Goal: Task Accomplishment & Management: Use online tool/utility

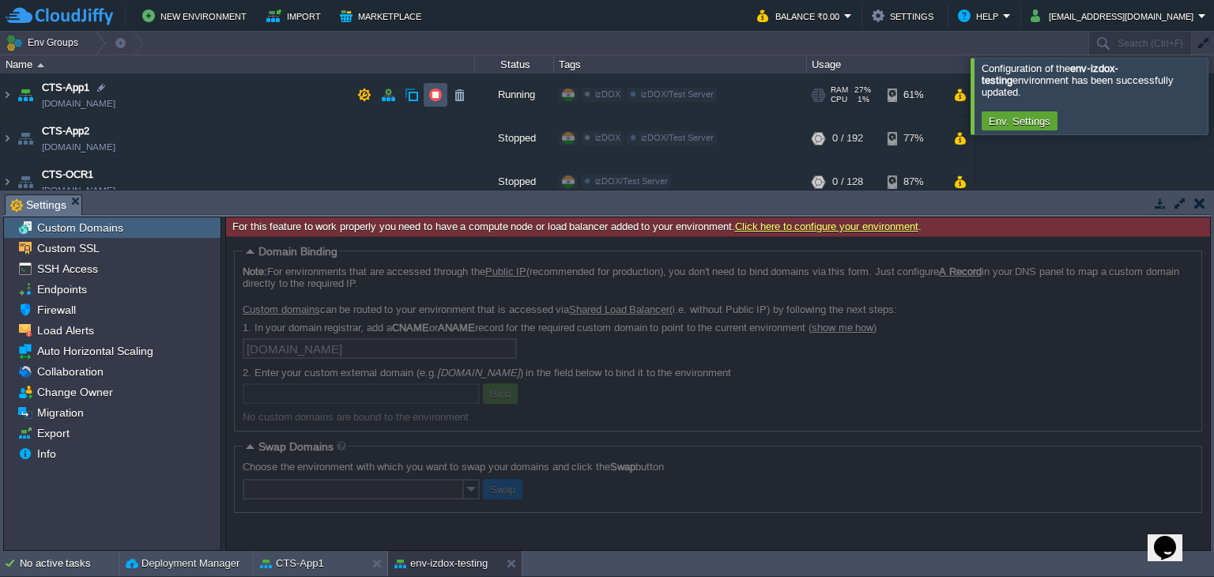
click at [439, 98] on button "button" at bounding box center [435, 95] width 14 height 14
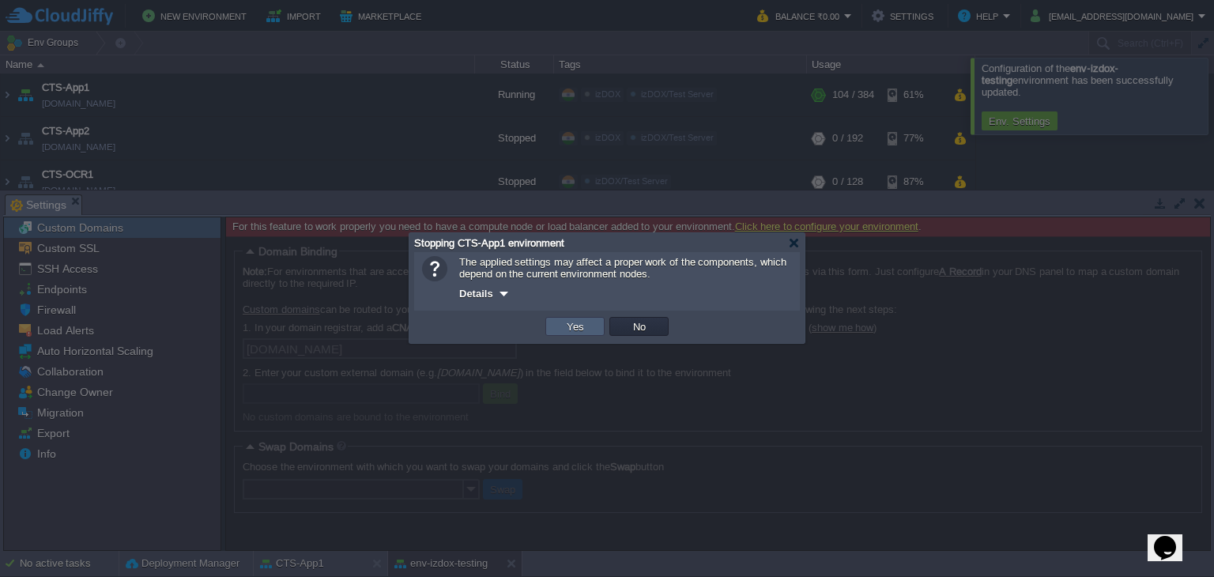
click at [597, 323] on td "Yes" at bounding box center [574, 326] width 59 height 19
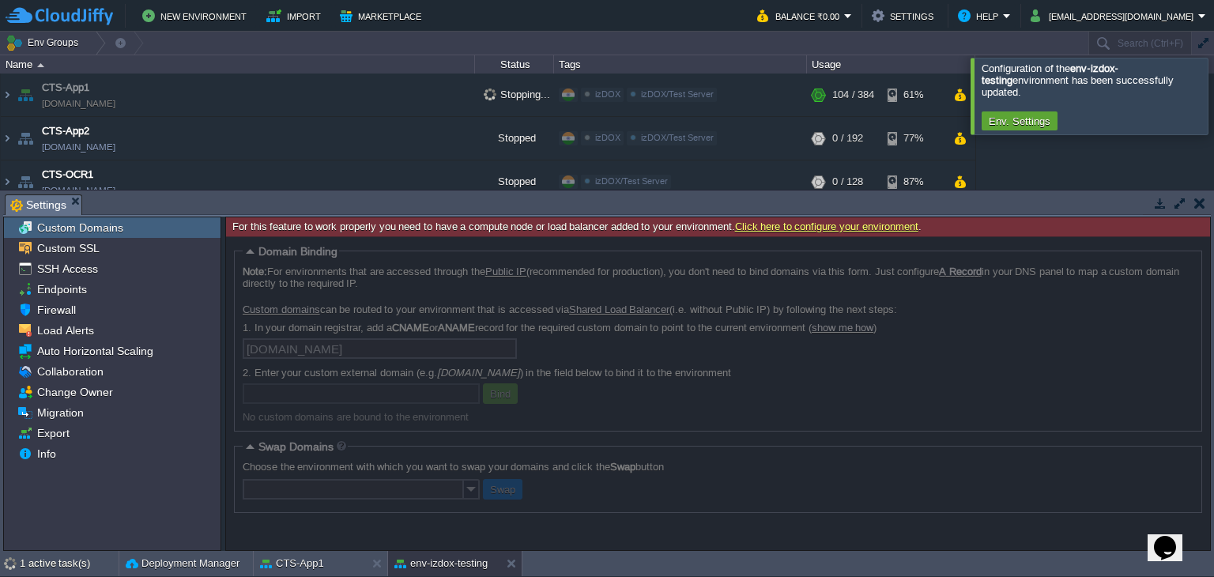
click at [1197, 202] on button "button" at bounding box center [1199, 203] width 11 height 14
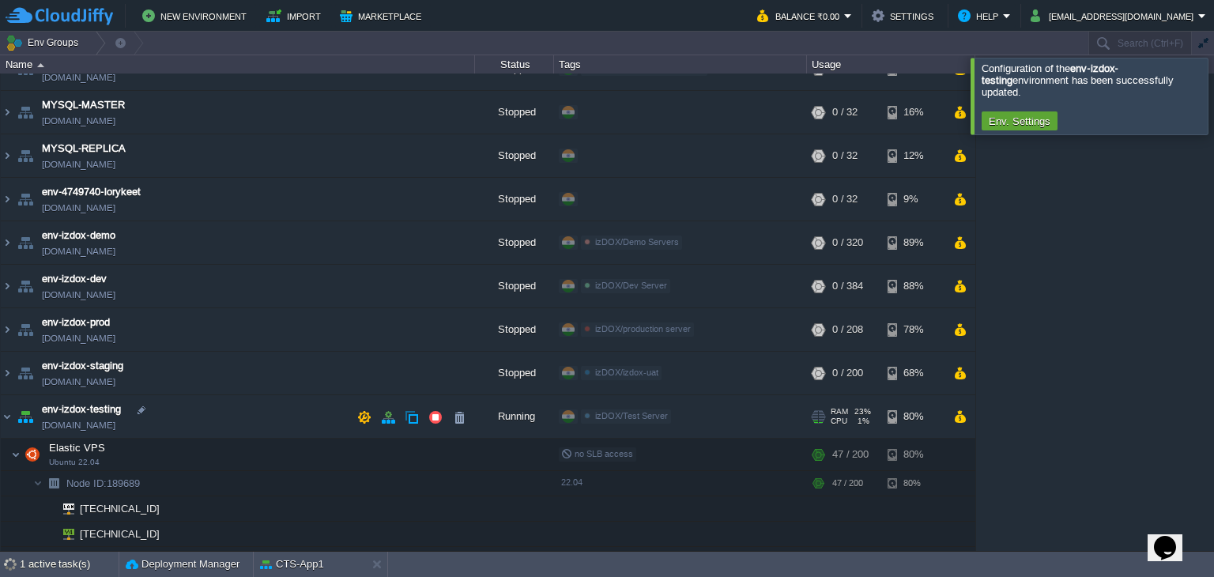
scroll to position [154, 0]
click at [435, 419] on button "button" at bounding box center [435, 417] width 14 height 14
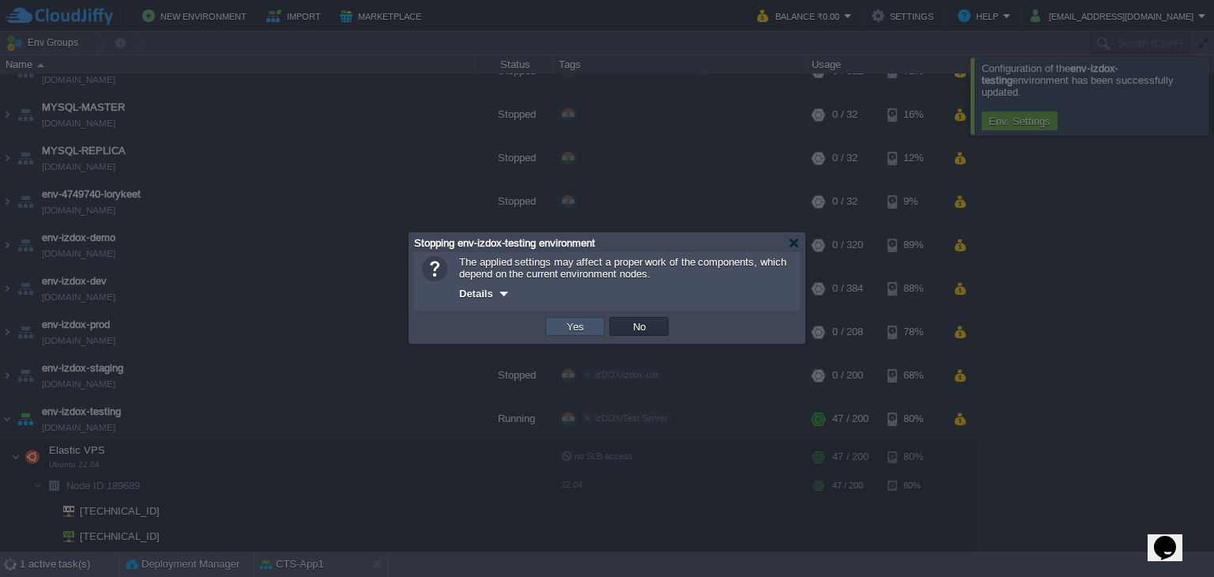
click at [584, 326] on button "Yes" at bounding box center [575, 326] width 27 height 14
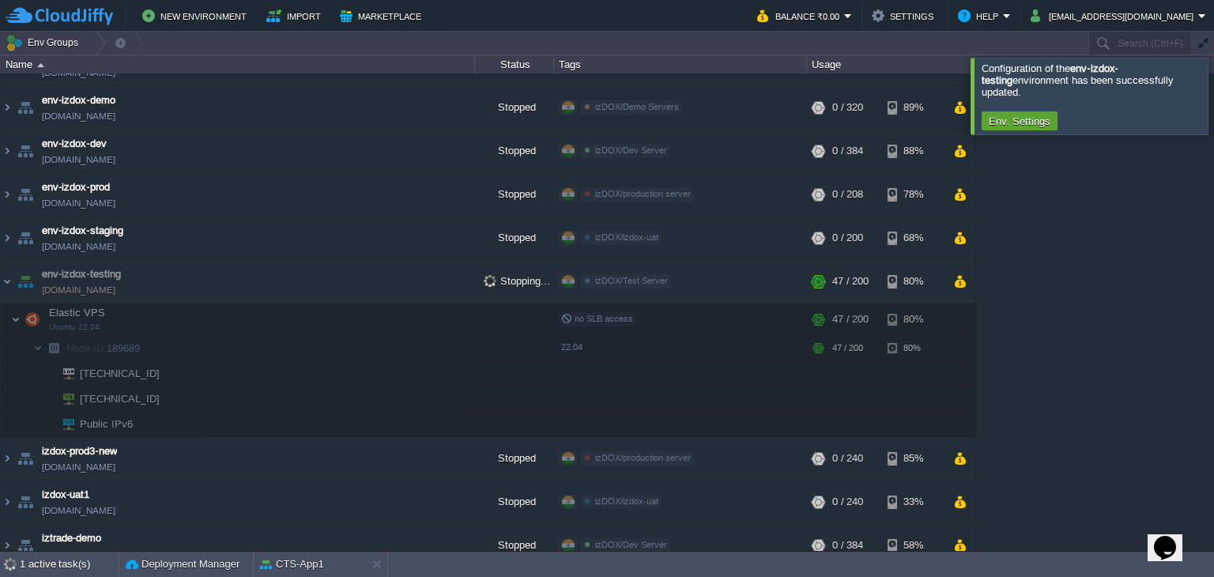
scroll to position [305, 0]
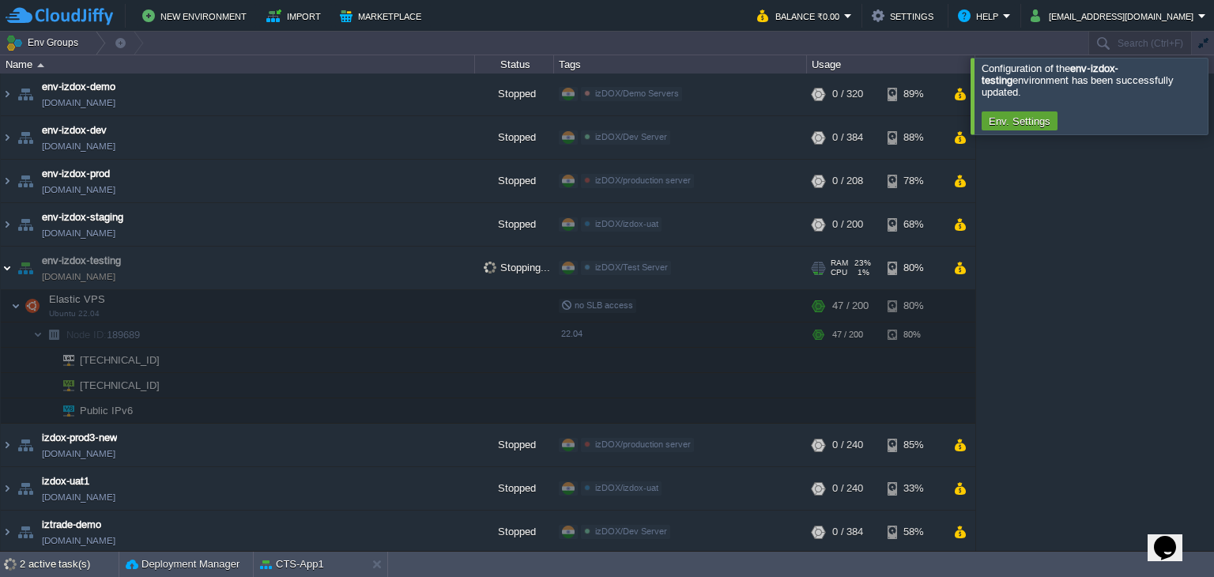
click at [5, 266] on img at bounding box center [7, 268] width 13 height 43
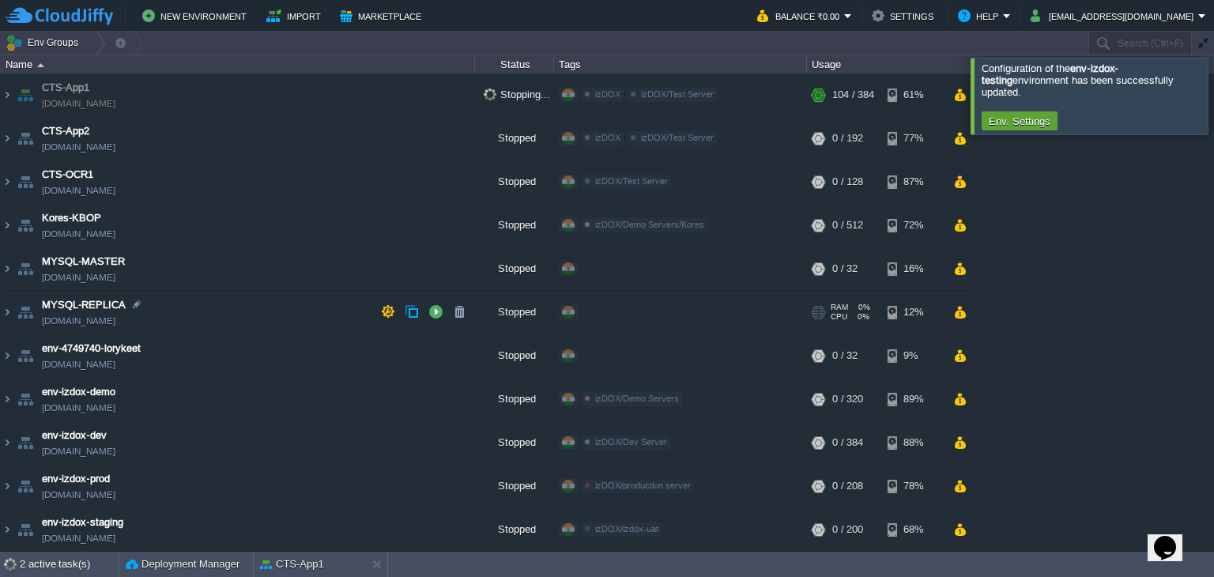
scroll to position [172, 0]
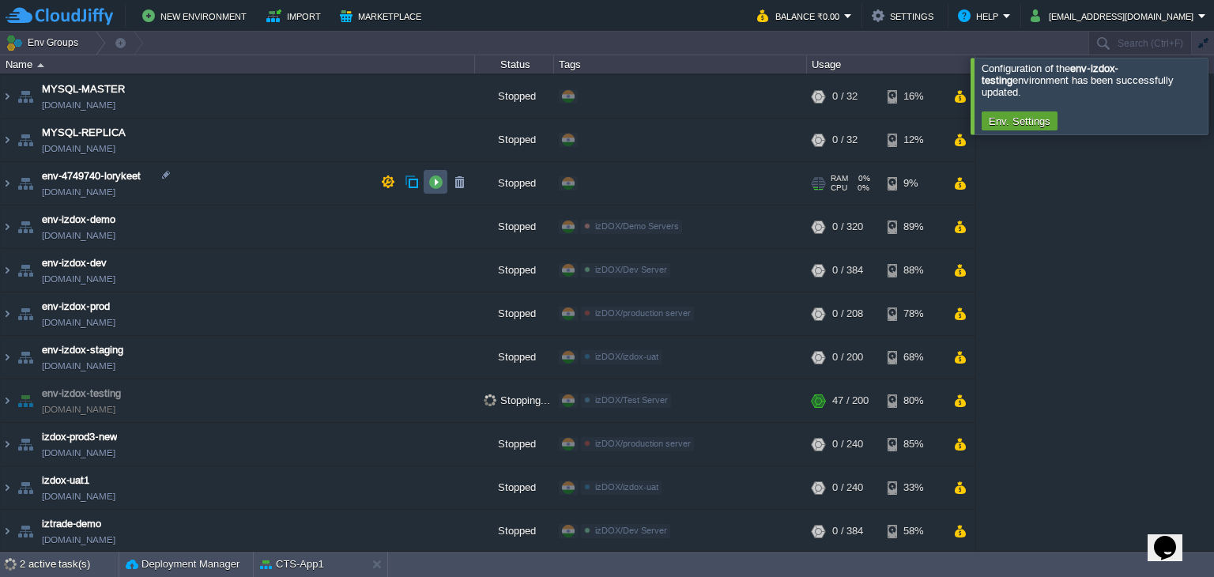
click at [435, 175] on button "button" at bounding box center [435, 182] width 14 height 14
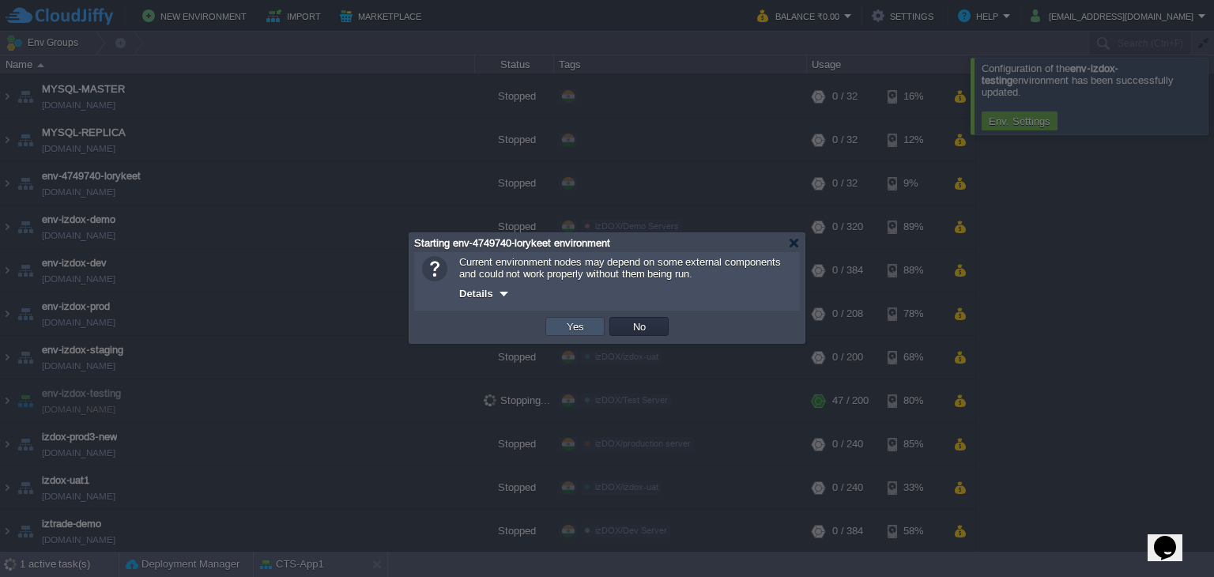
click at [582, 322] on button "Yes" at bounding box center [575, 326] width 27 height 14
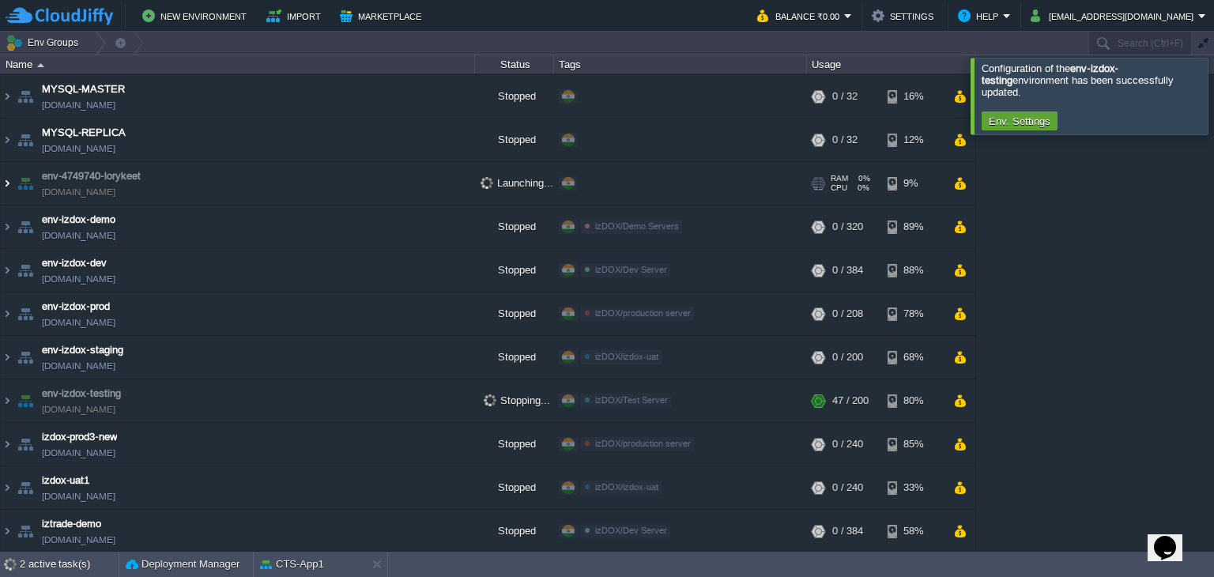
click at [7, 182] on img at bounding box center [7, 183] width 13 height 43
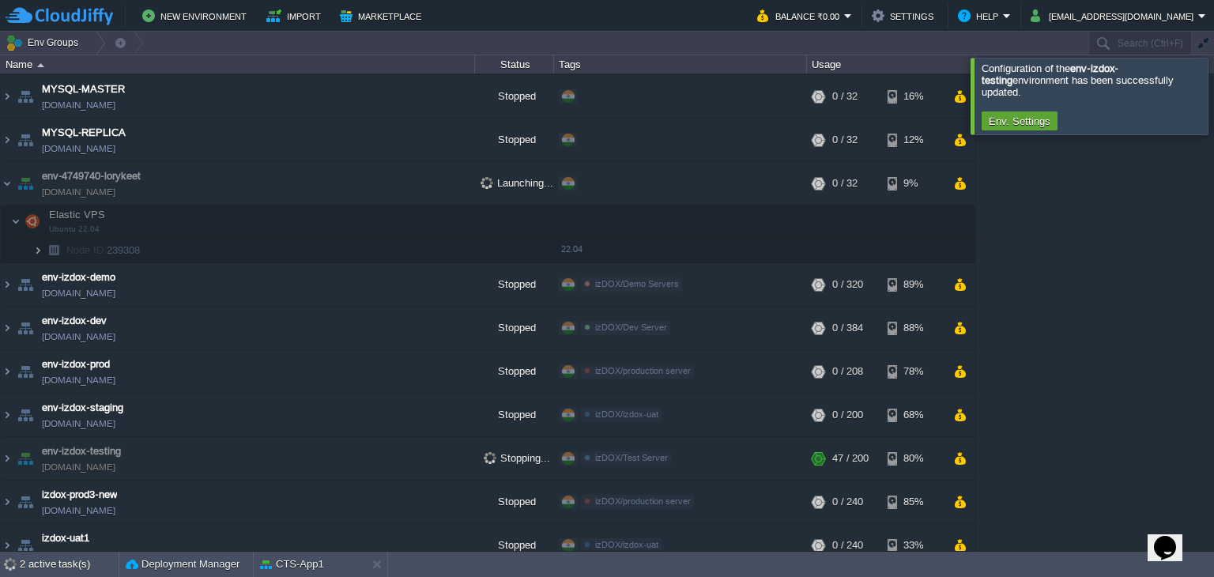
click at [35, 247] on img at bounding box center [37, 250] width 9 height 25
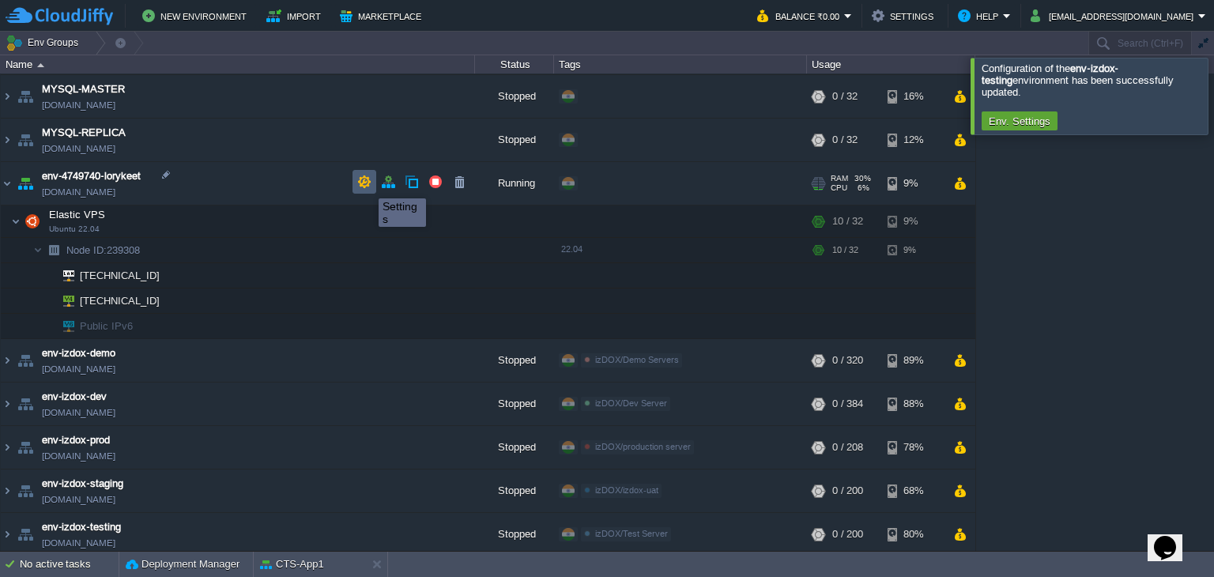
click at [367, 184] on button "button" at bounding box center [364, 182] width 14 height 14
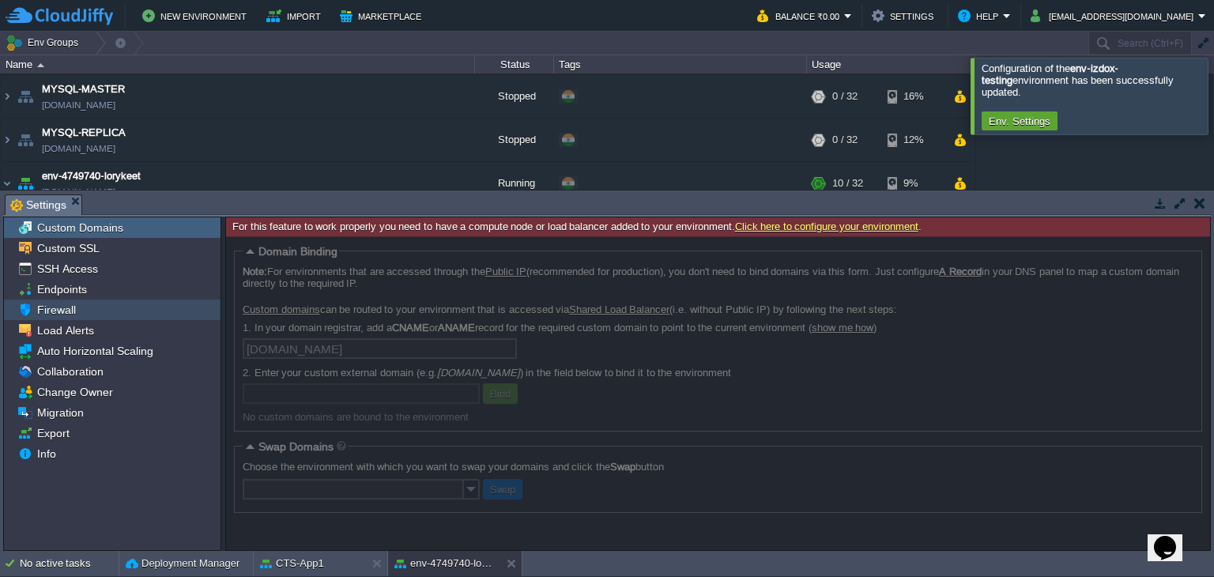
click at [70, 309] on span "Firewall" at bounding box center [56, 310] width 44 height 14
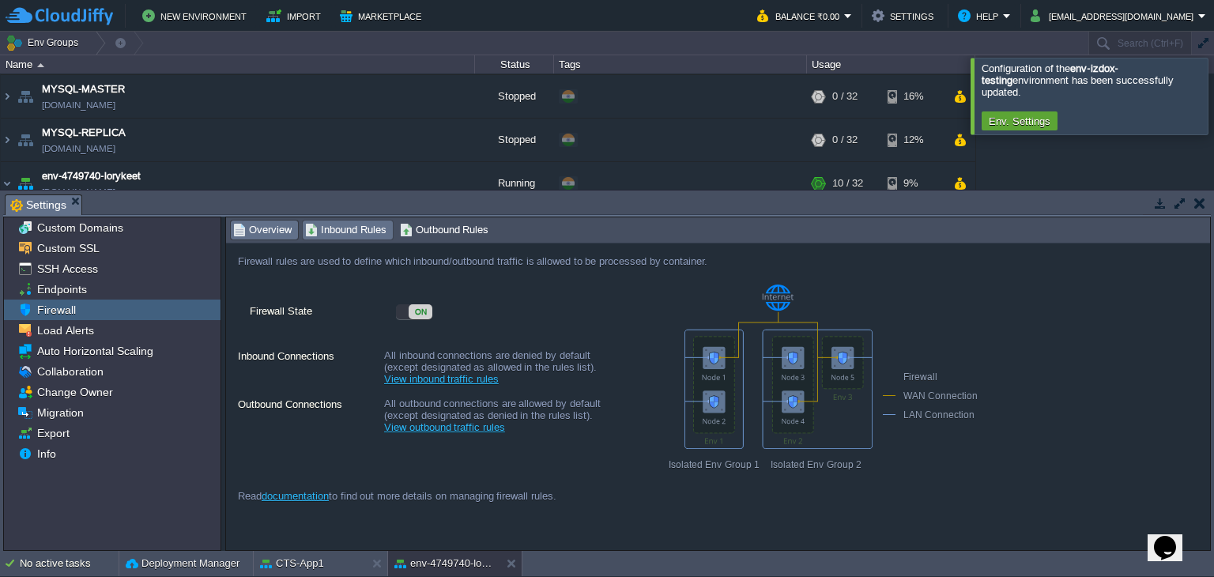
click at [357, 233] on span "Inbound Rules" at bounding box center [345, 229] width 81 height 17
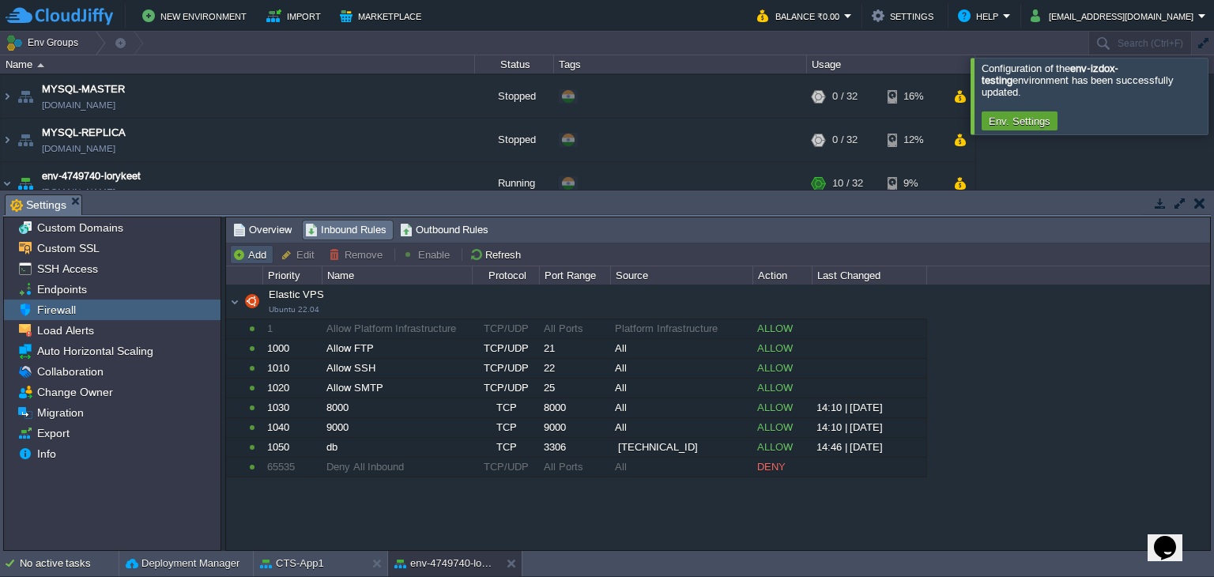
click at [255, 251] on button "Add" at bounding box center [251, 254] width 39 height 14
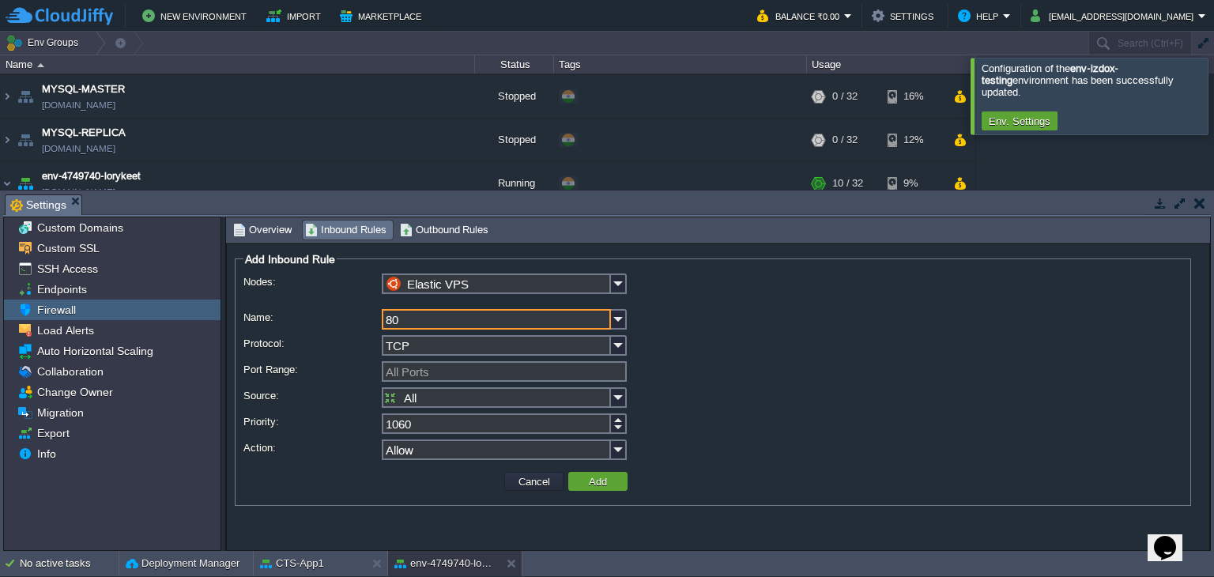
type input "80"
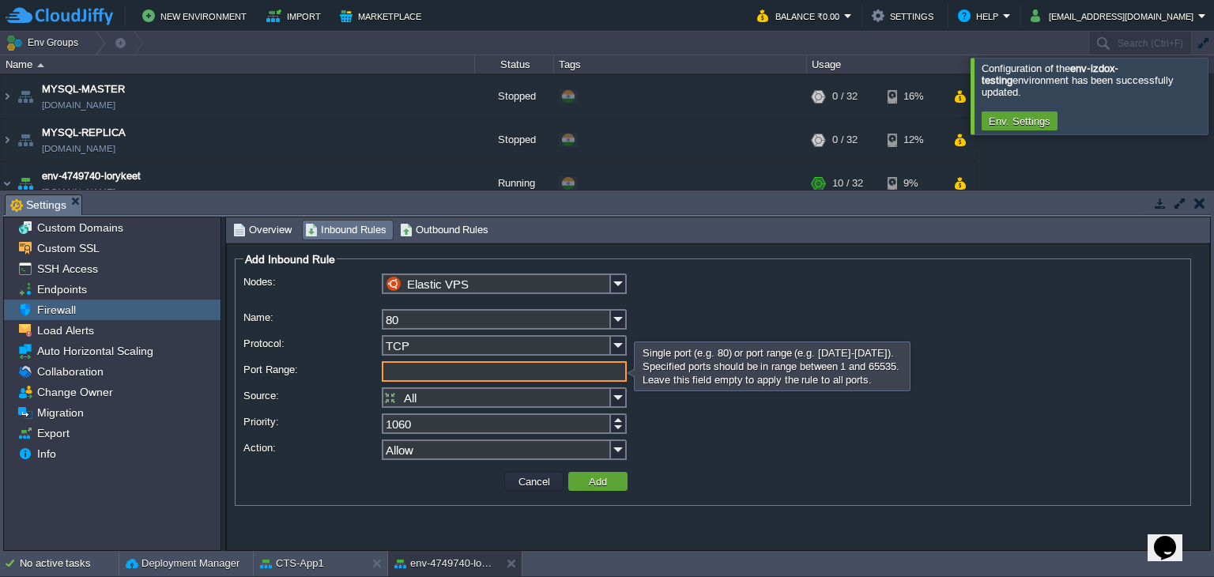
click at [405, 372] on input "Port Range:" at bounding box center [504, 371] width 245 height 21
type input "80"
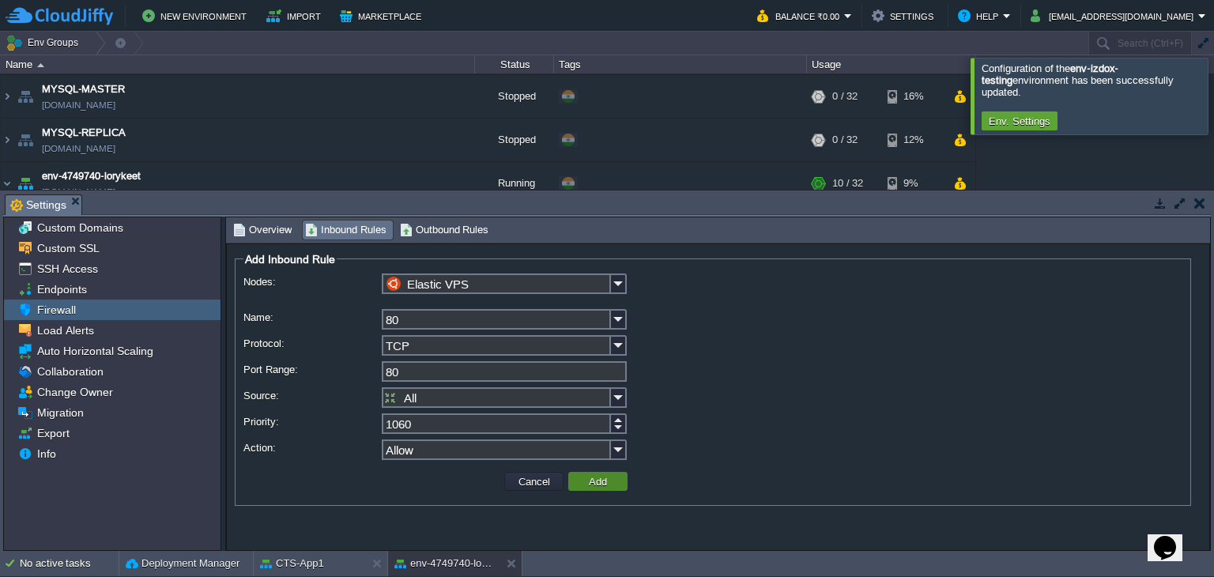
click at [605, 479] on button "Add" at bounding box center [598, 481] width 28 height 14
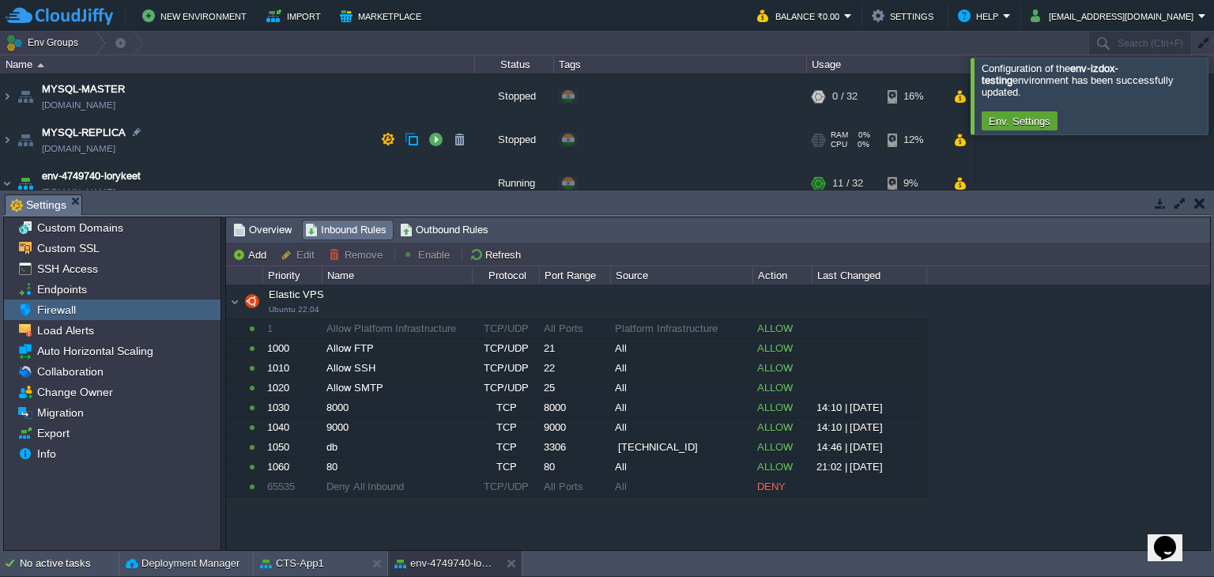
click at [418, 159] on td "MYSQL-REPLICA [DOMAIN_NAME]" at bounding box center [238, 140] width 474 height 43
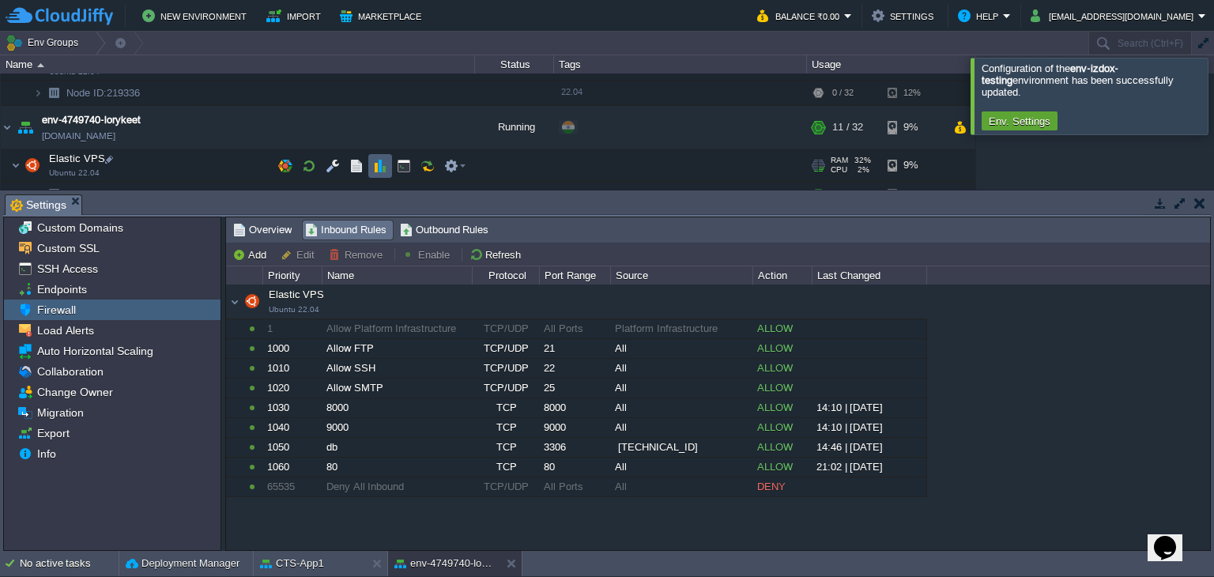
scroll to position [285, 0]
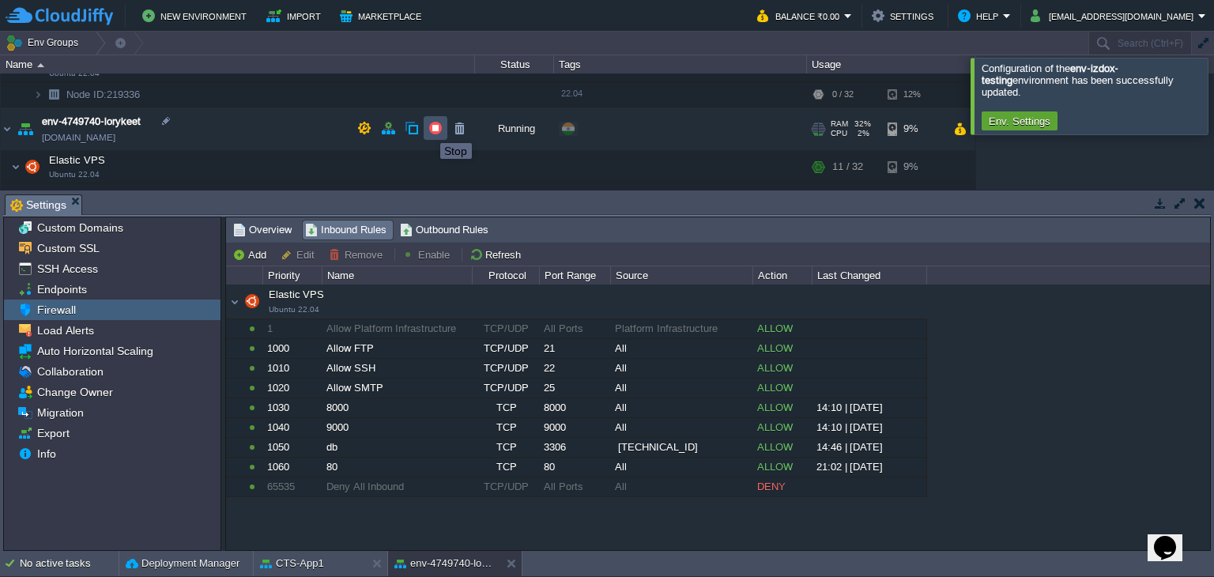
click at [433, 130] on button "button" at bounding box center [435, 128] width 14 height 14
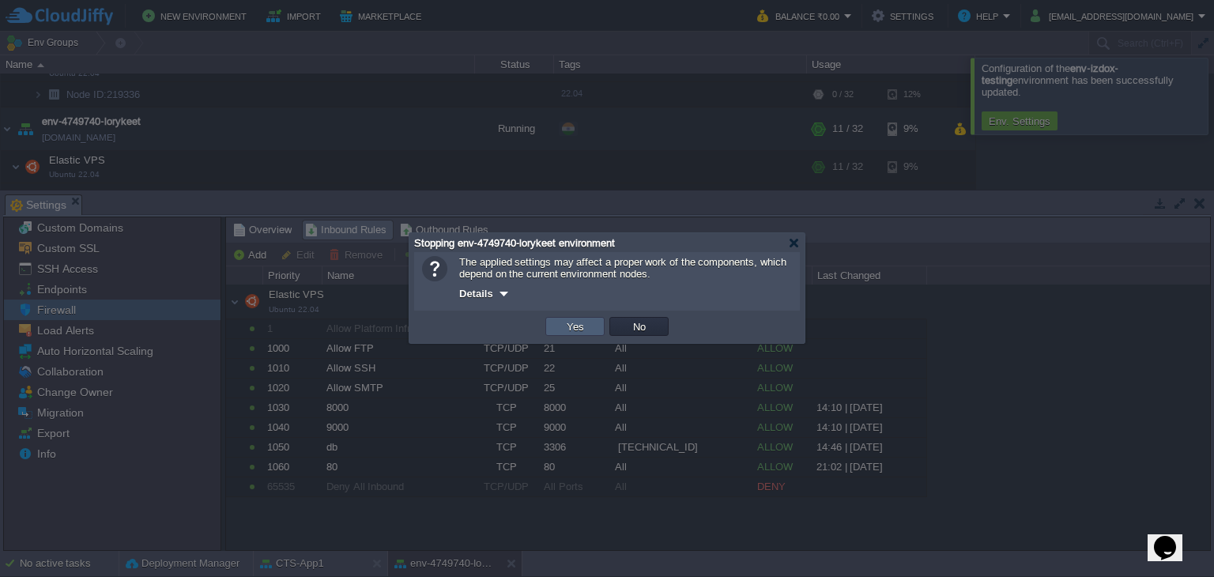
click at [562, 326] on button "Yes" at bounding box center [575, 326] width 27 height 14
